Goal: Information Seeking & Learning: Learn about a topic

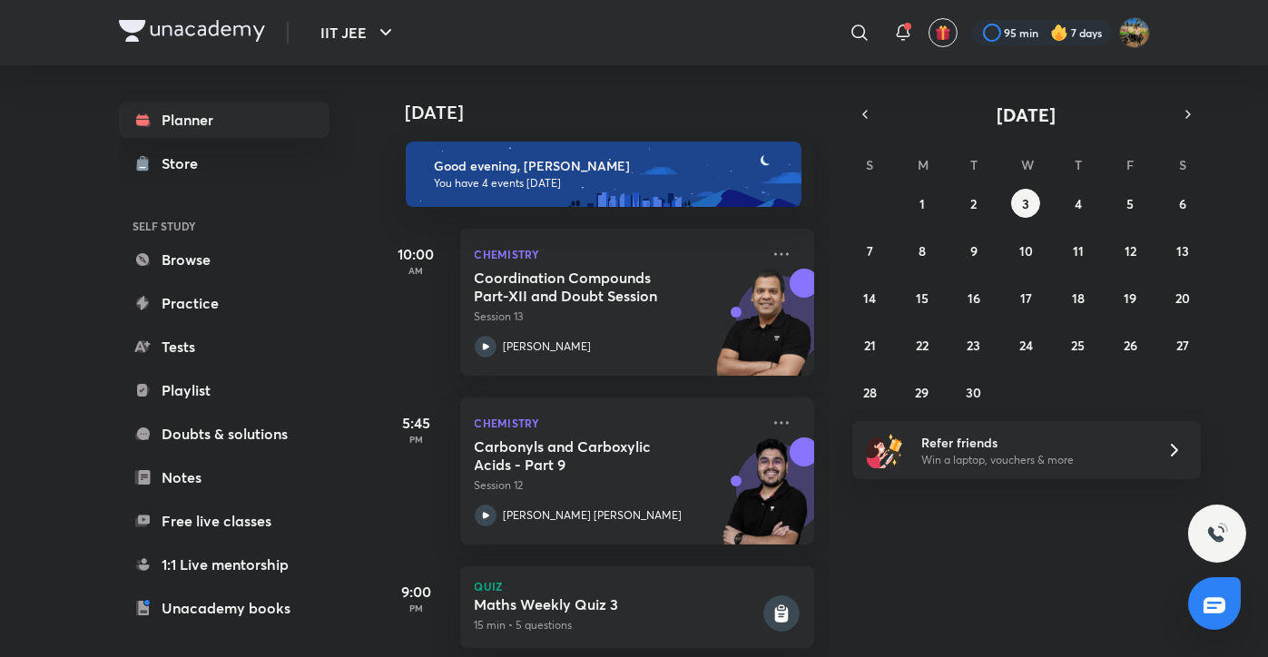
click at [924, 608] on div "[DATE] Good evening, [PERSON_NAME] You have 4 events [DATE] 10:00 AM Chemistry …" at bounding box center [822, 361] width 885 height 592
click at [960, 207] on button "2" at bounding box center [973, 203] width 29 height 29
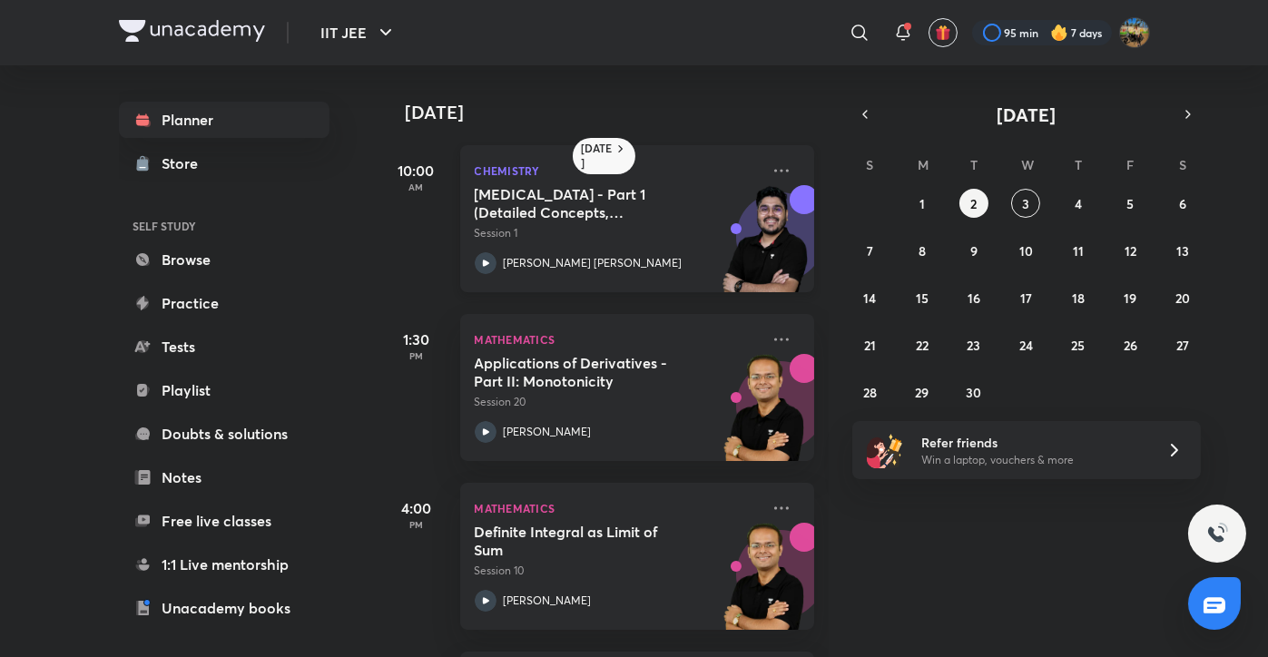
scroll to position [169, 0]
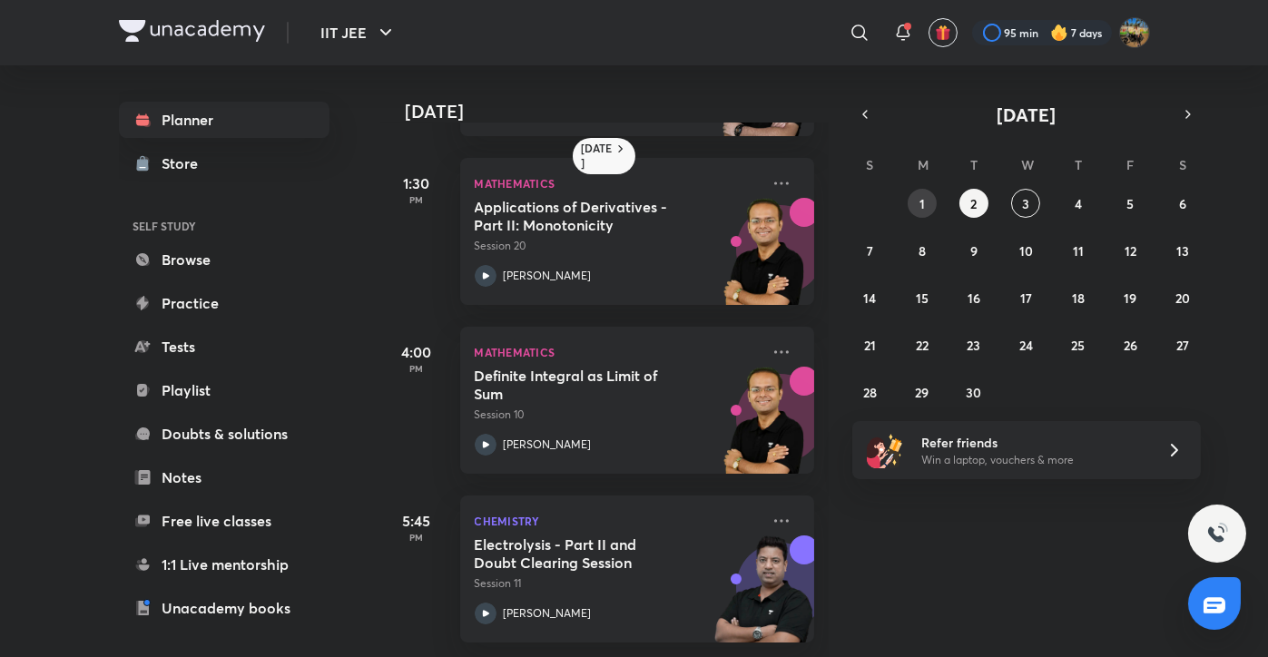
click at [931, 212] on button "1" at bounding box center [921, 203] width 29 height 29
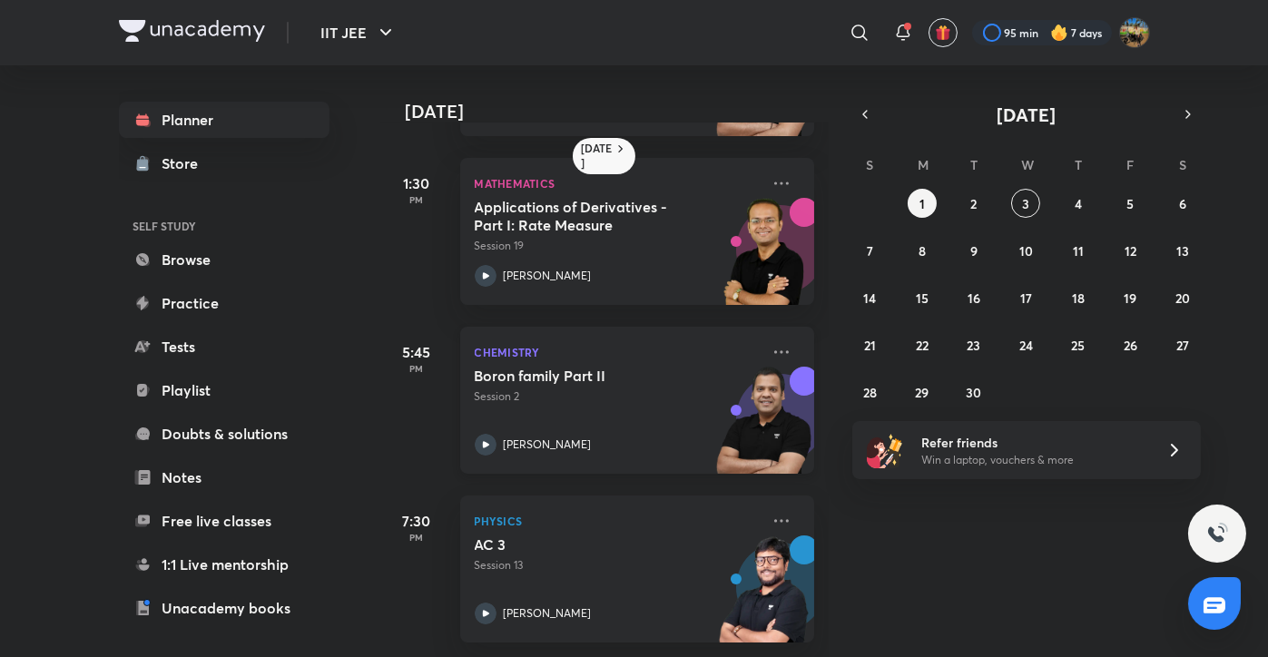
click at [604, 367] on h5 "Boron family Part II" at bounding box center [588, 376] width 226 height 18
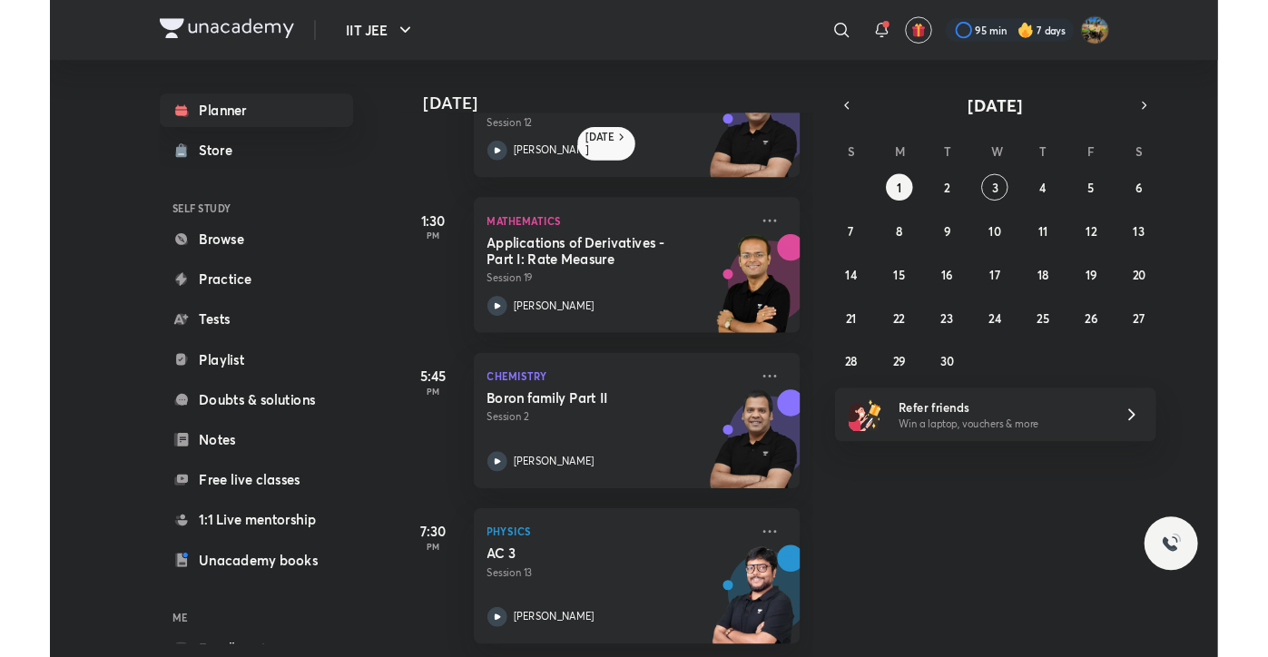
scroll to position [113, 0]
